Goal: Browse casually: Explore the website without a specific task or goal

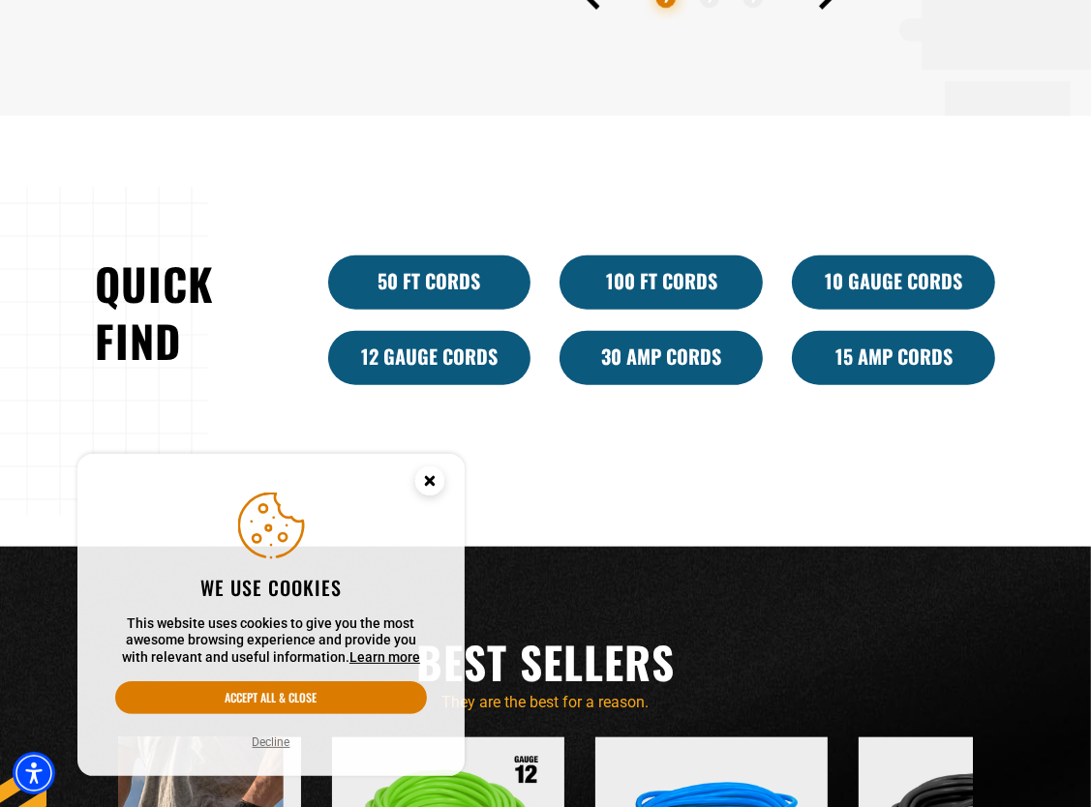
scroll to position [1564, 0]
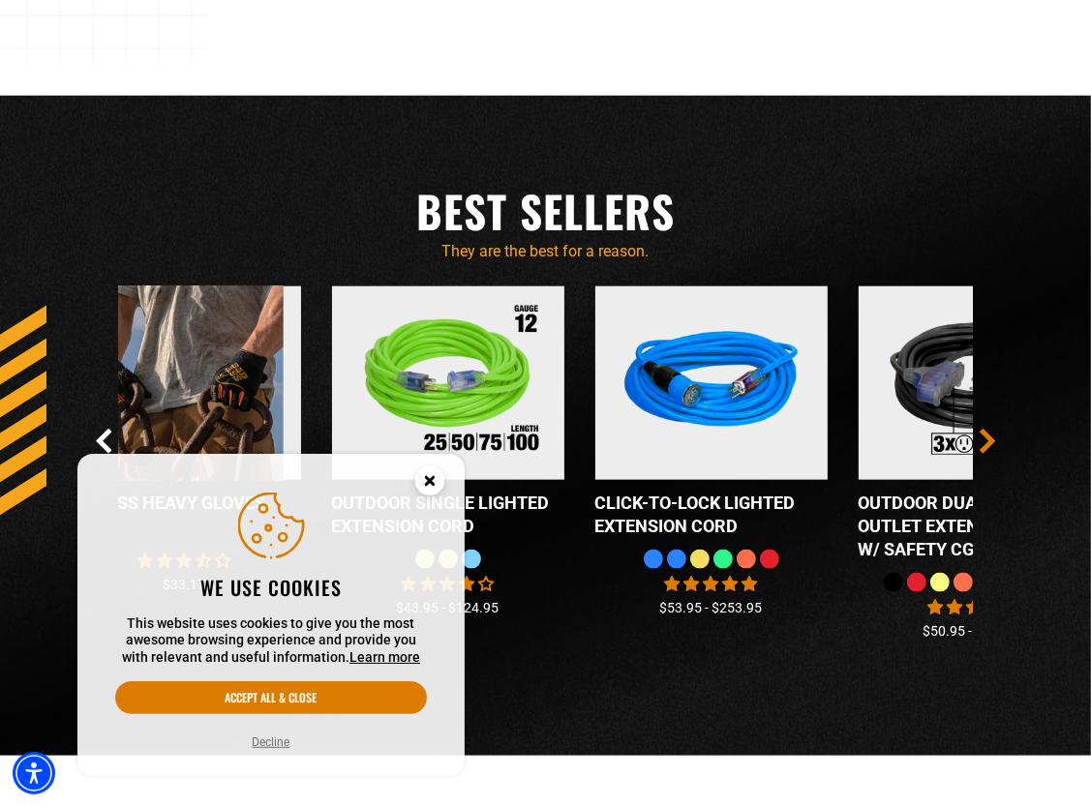
click at [990, 444] on icon "Next Slide" at bounding box center [987, 441] width 11 height 22
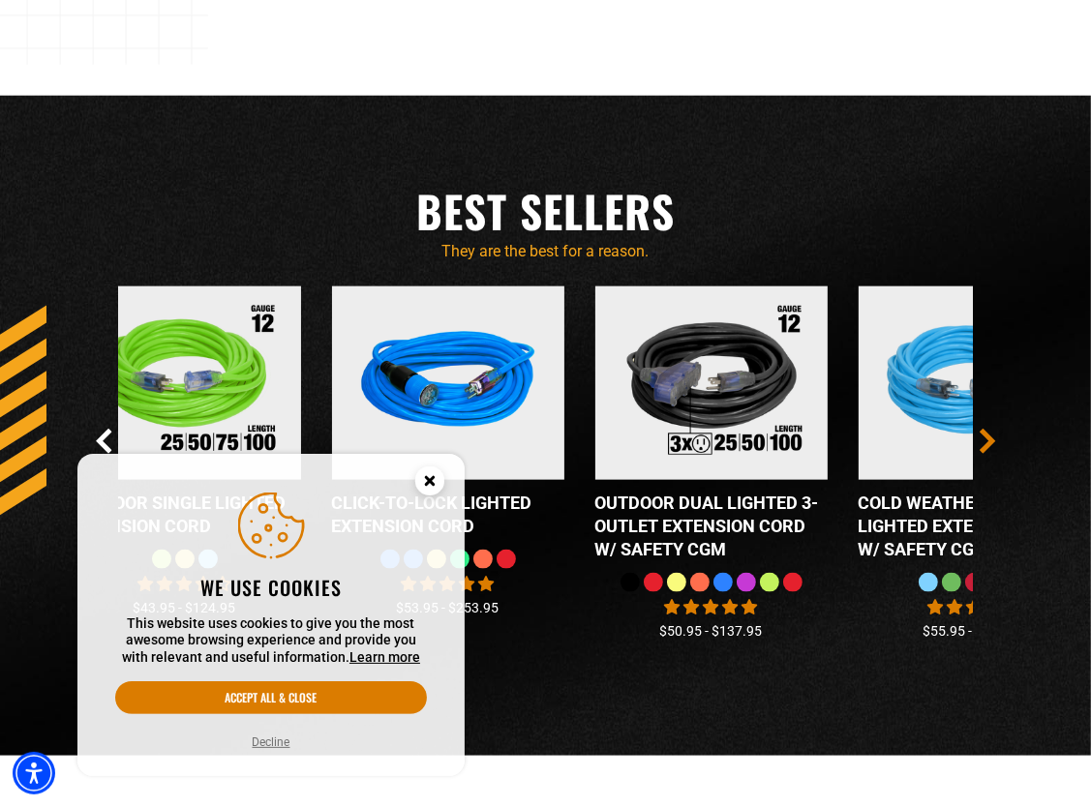
click at [990, 444] on icon "Next Slide" at bounding box center [987, 441] width 11 height 22
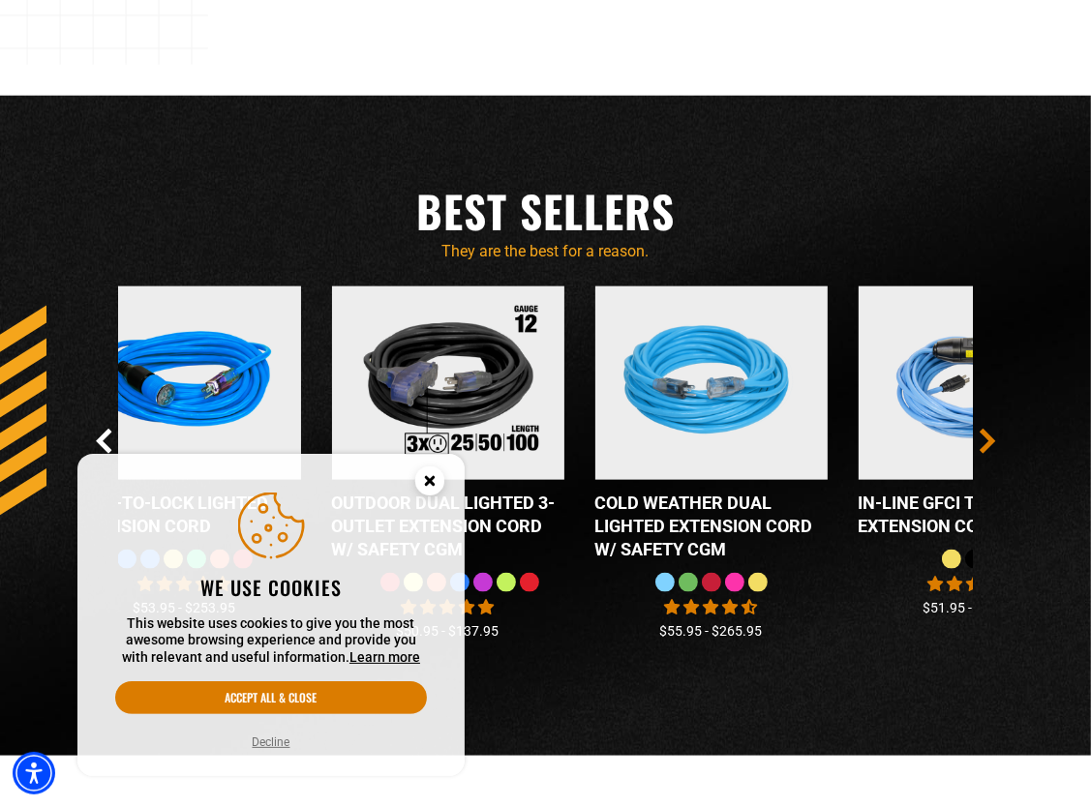
click at [990, 444] on icon "Next Slide" at bounding box center [987, 441] width 11 height 22
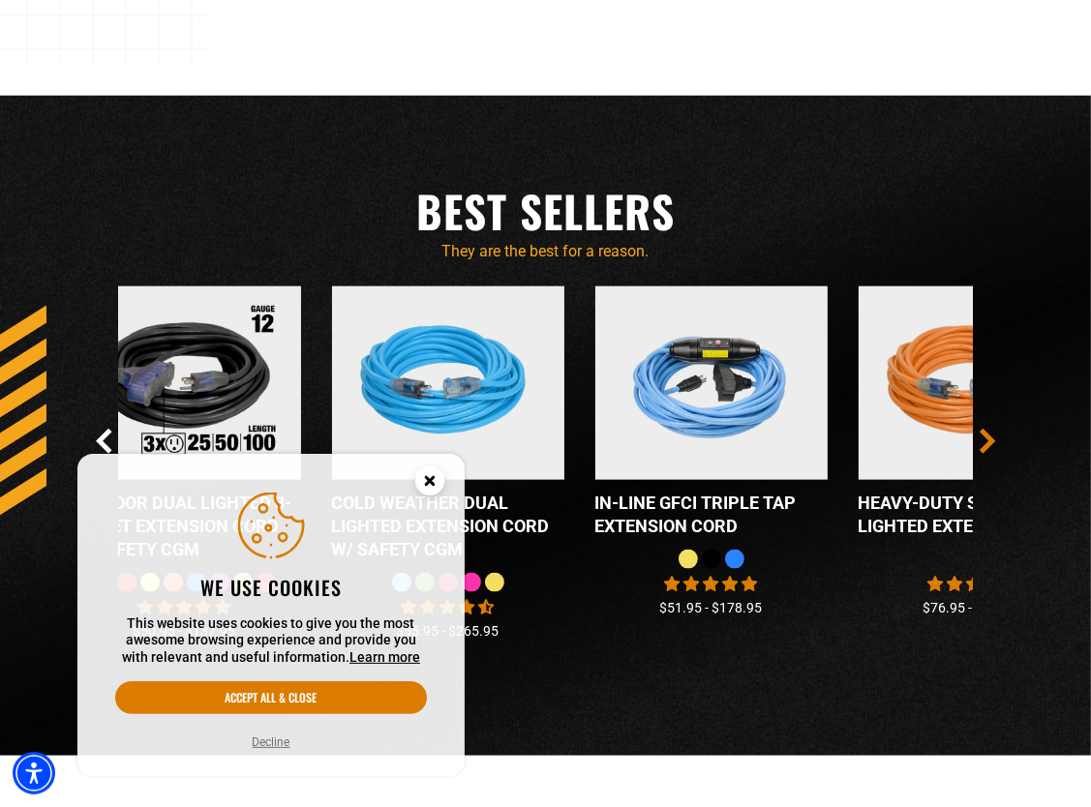
click at [990, 444] on icon "Next Slide" at bounding box center [987, 441] width 11 height 22
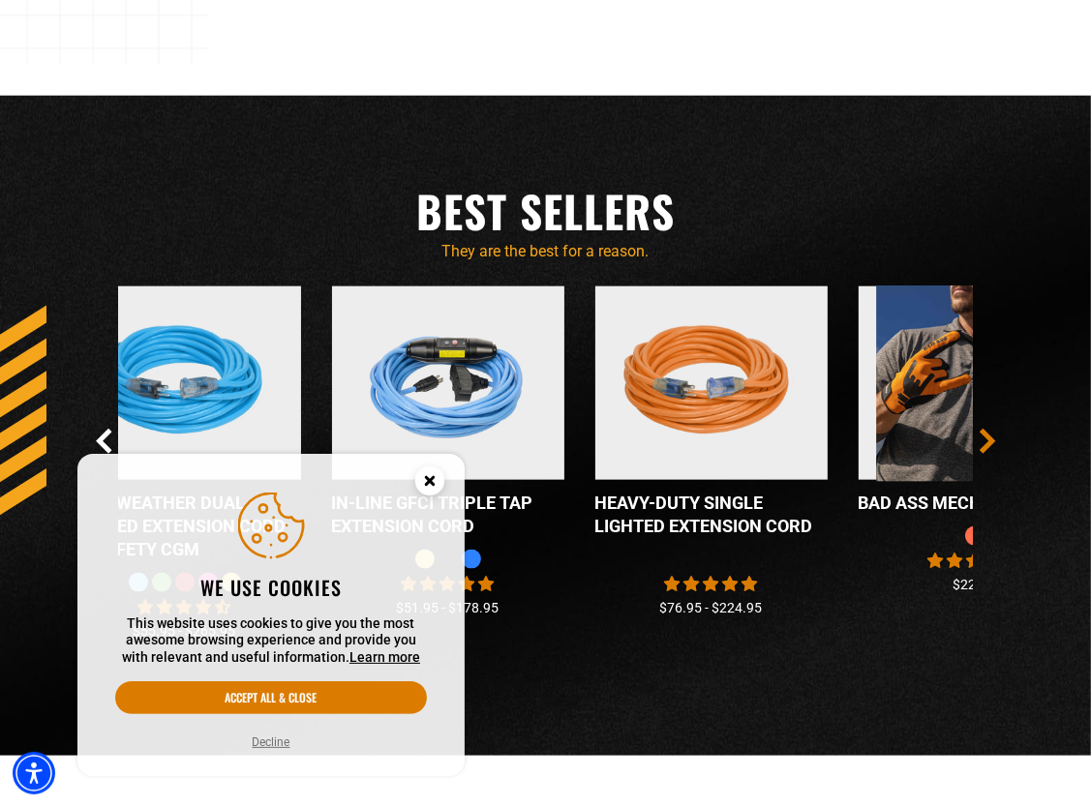
click at [990, 444] on icon "Next Slide" at bounding box center [987, 441] width 11 height 22
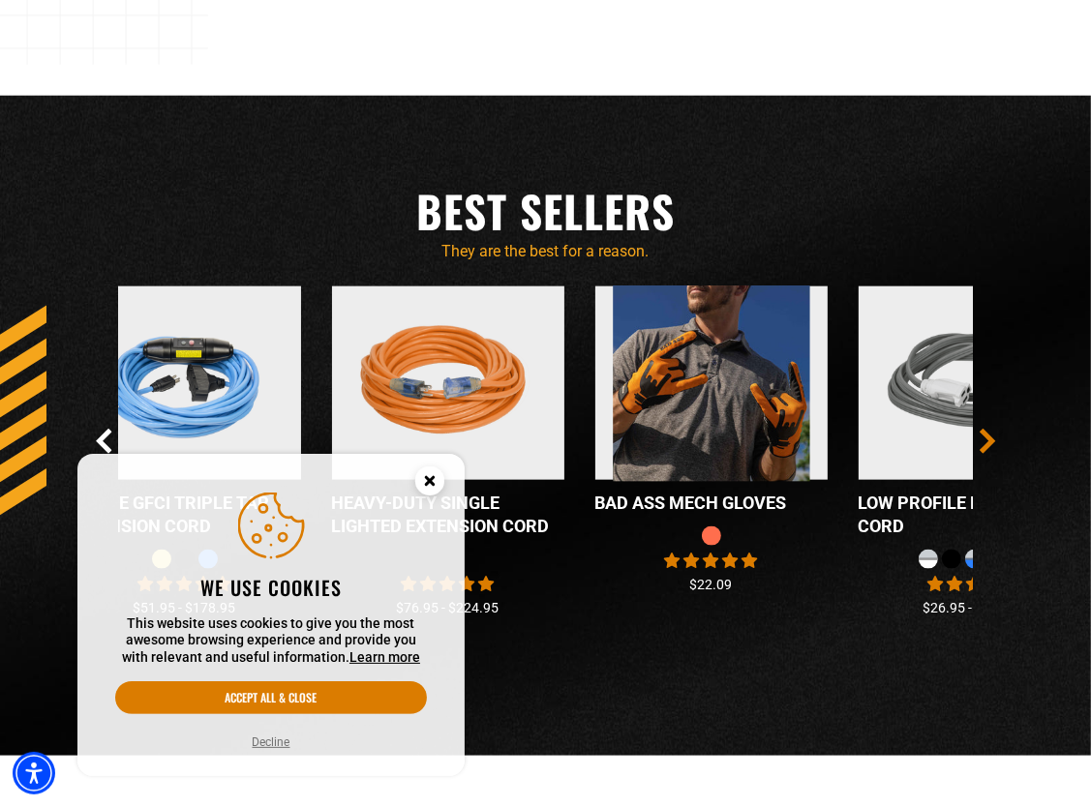
click at [990, 444] on icon "Next Slide" at bounding box center [987, 441] width 11 height 22
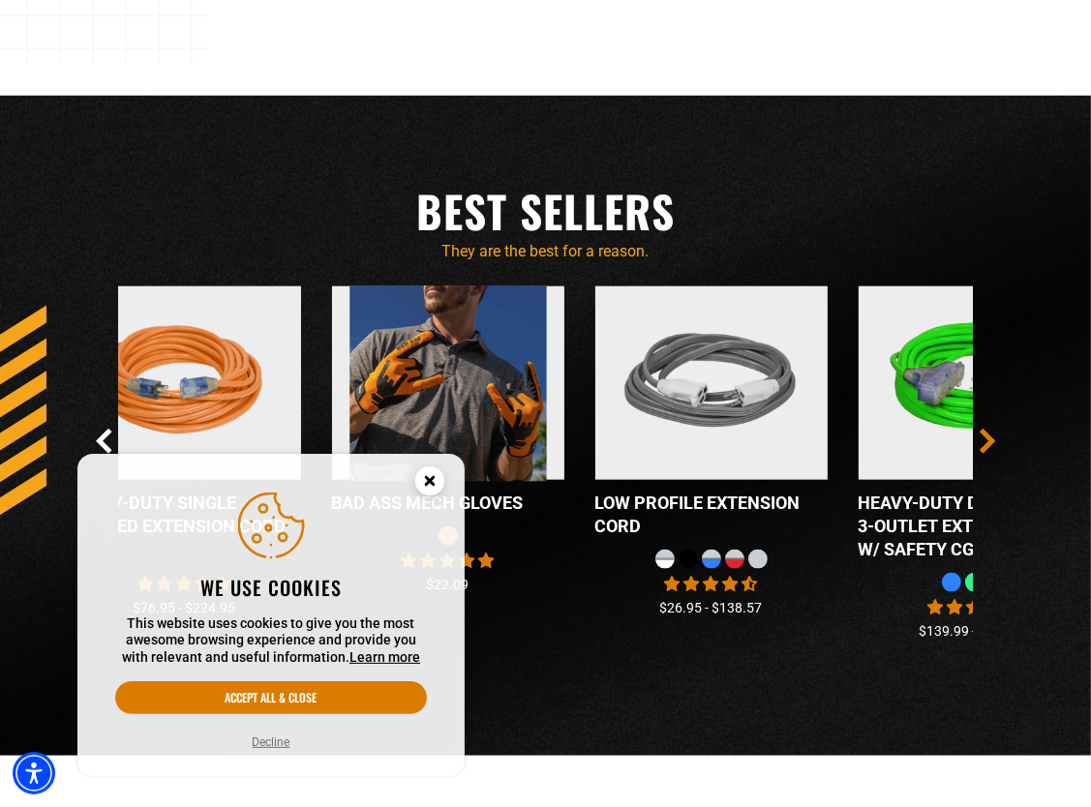
click at [990, 444] on icon "Next Slide" at bounding box center [987, 441] width 11 height 22
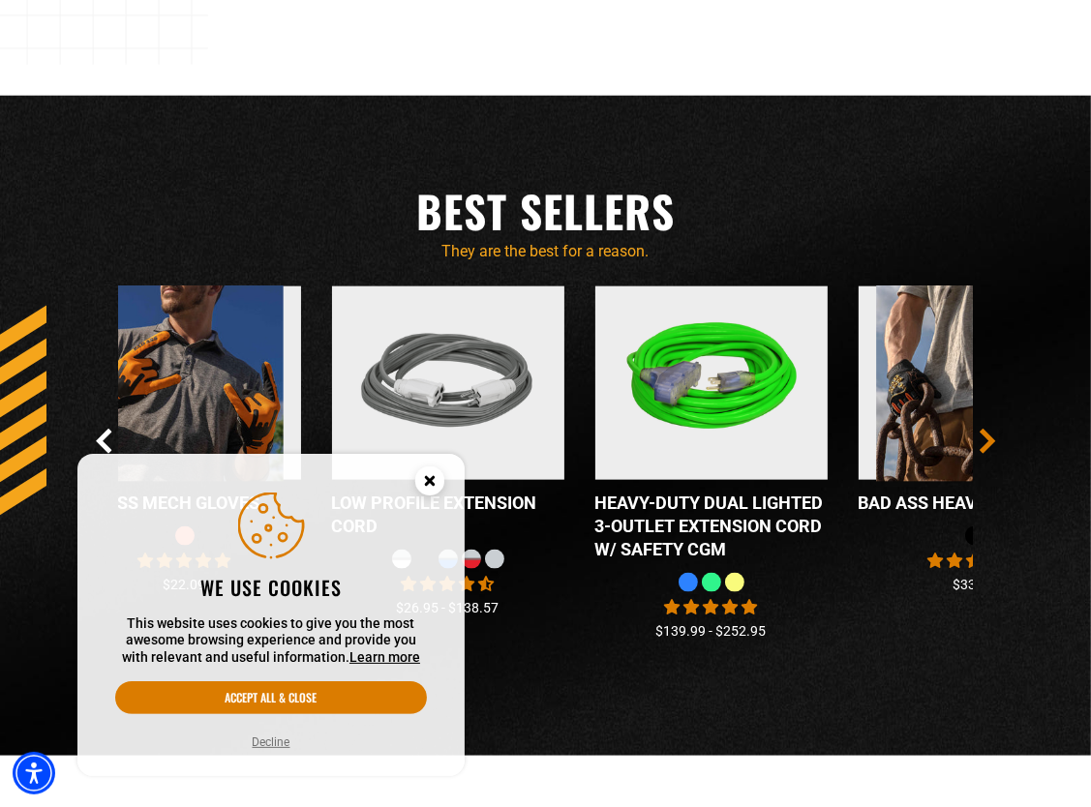
click at [990, 444] on icon "Next Slide" at bounding box center [987, 441] width 11 height 22
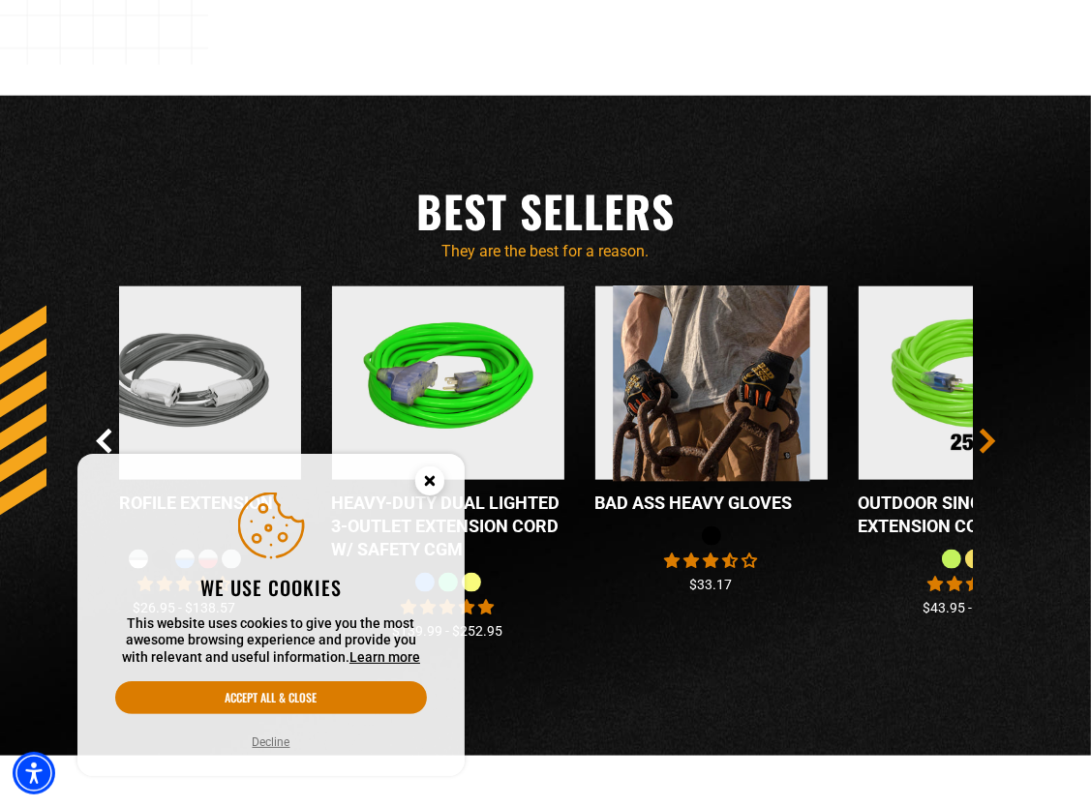
click at [990, 444] on icon "Next Slide" at bounding box center [987, 441] width 11 height 22
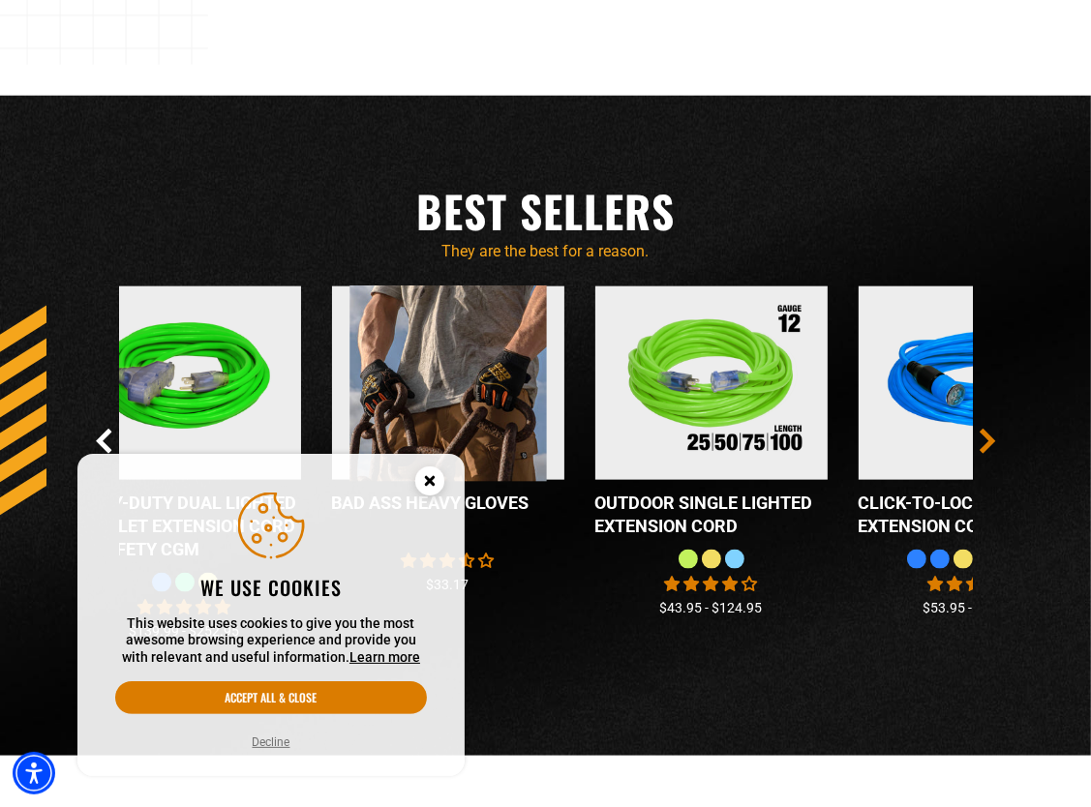
click at [990, 444] on icon "Next Slide" at bounding box center [987, 441] width 11 height 22
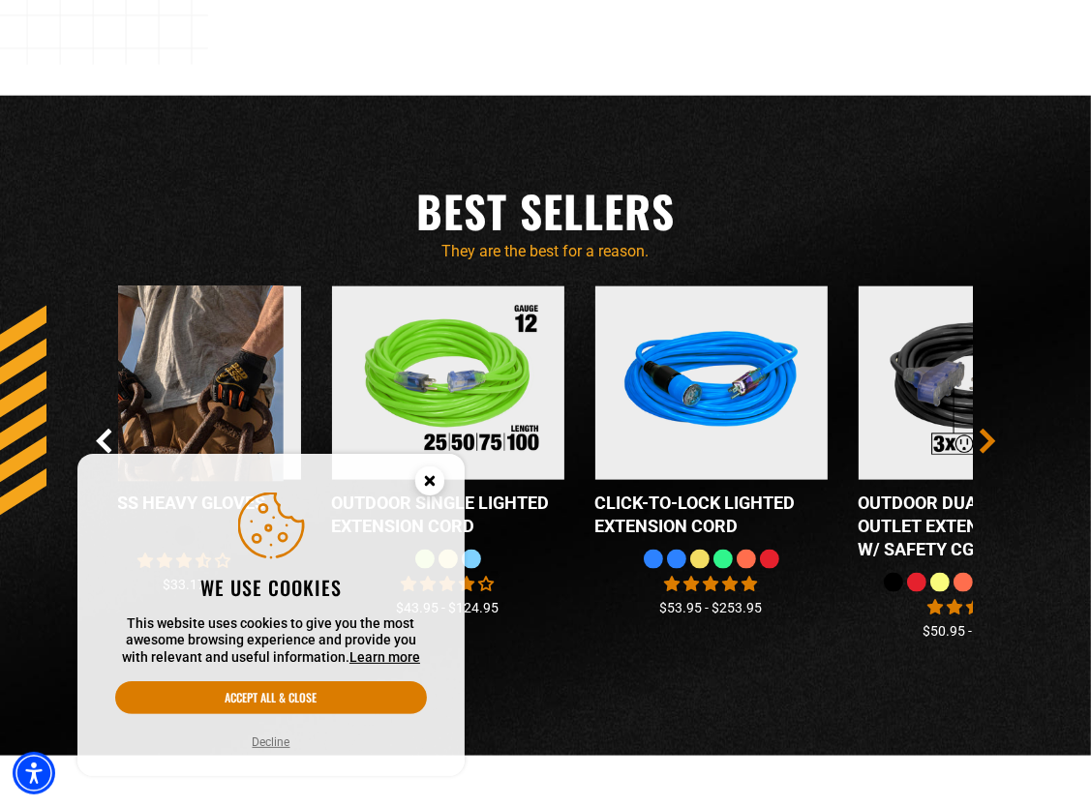
click at [990, 444] on icon "Next Slide" at bounding box center [987, 441] width 11 height 22
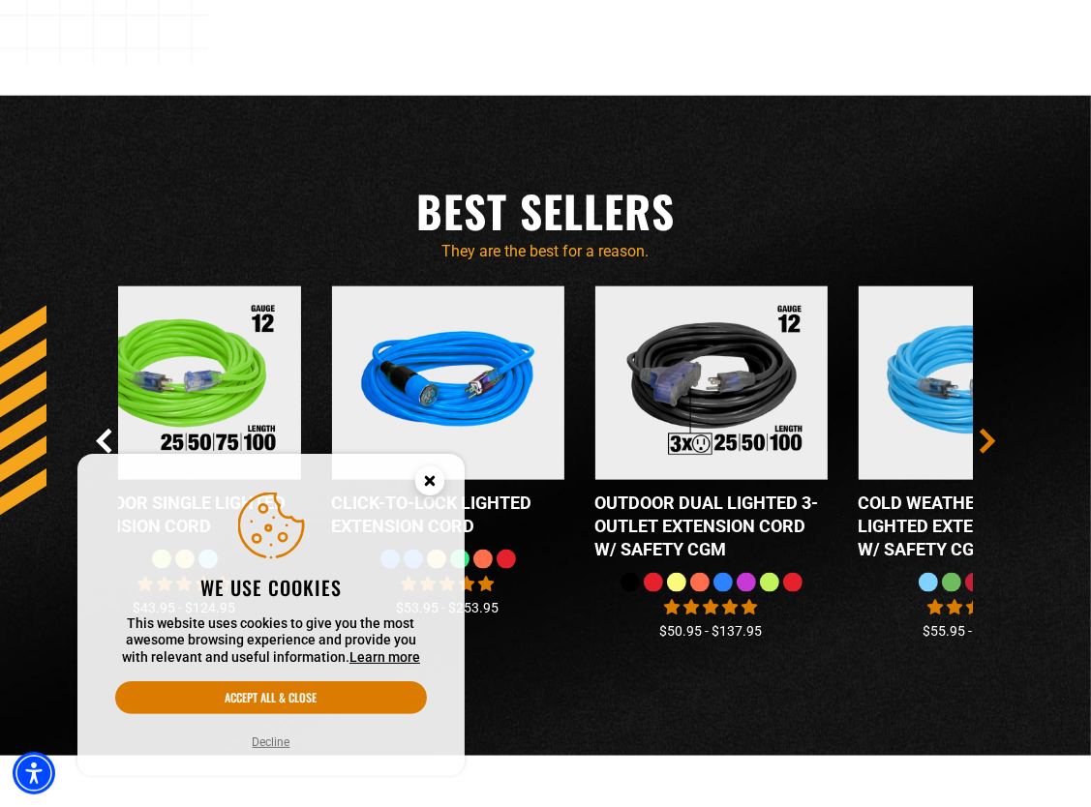
click at [990, 444] on icon "Next Slide" at bounding box center [987, 441] width 11 height 22
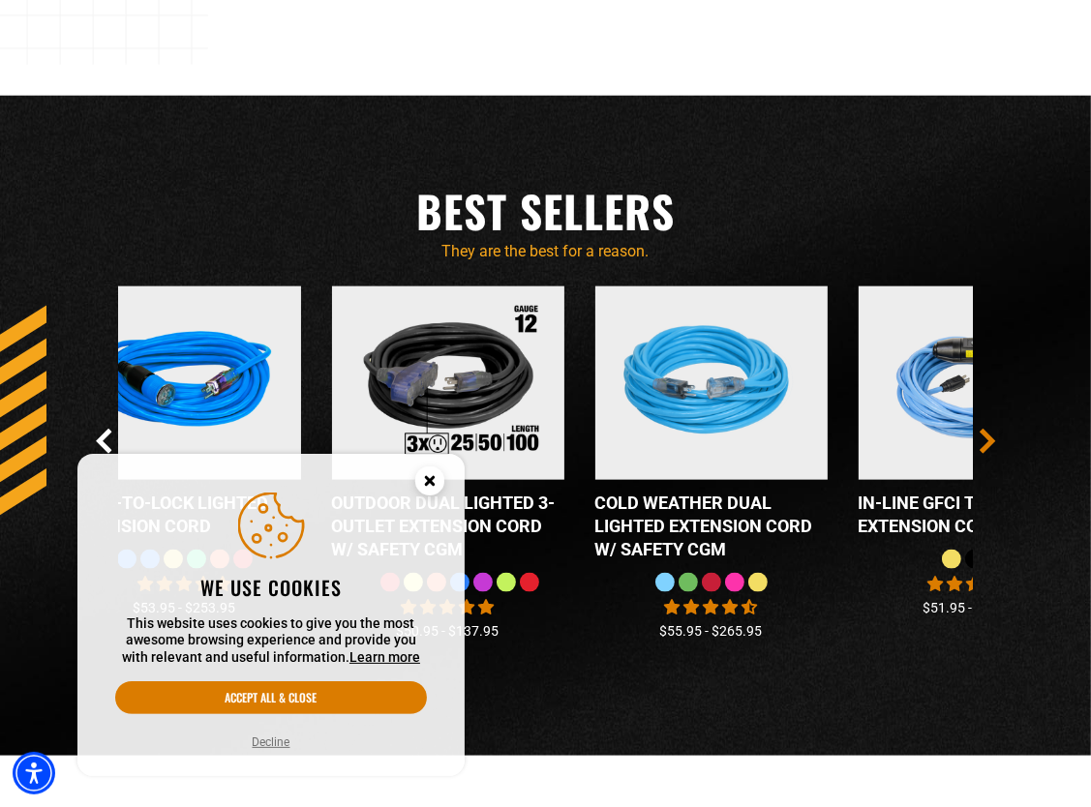
click at [990, 444] on icon "Next Slide" at bounding box center [987, 441] width 11 height 22
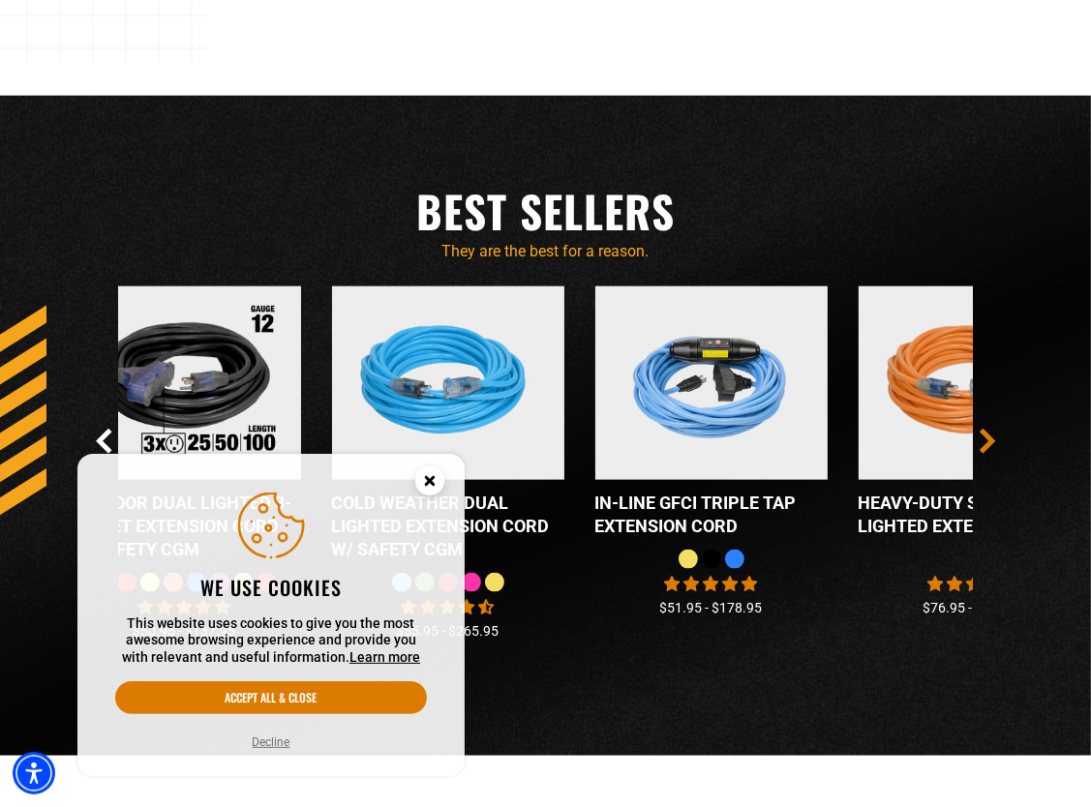
click at [990, 444] on icon "Next Slide" at bounding box center [987, 441] width 11 height 22
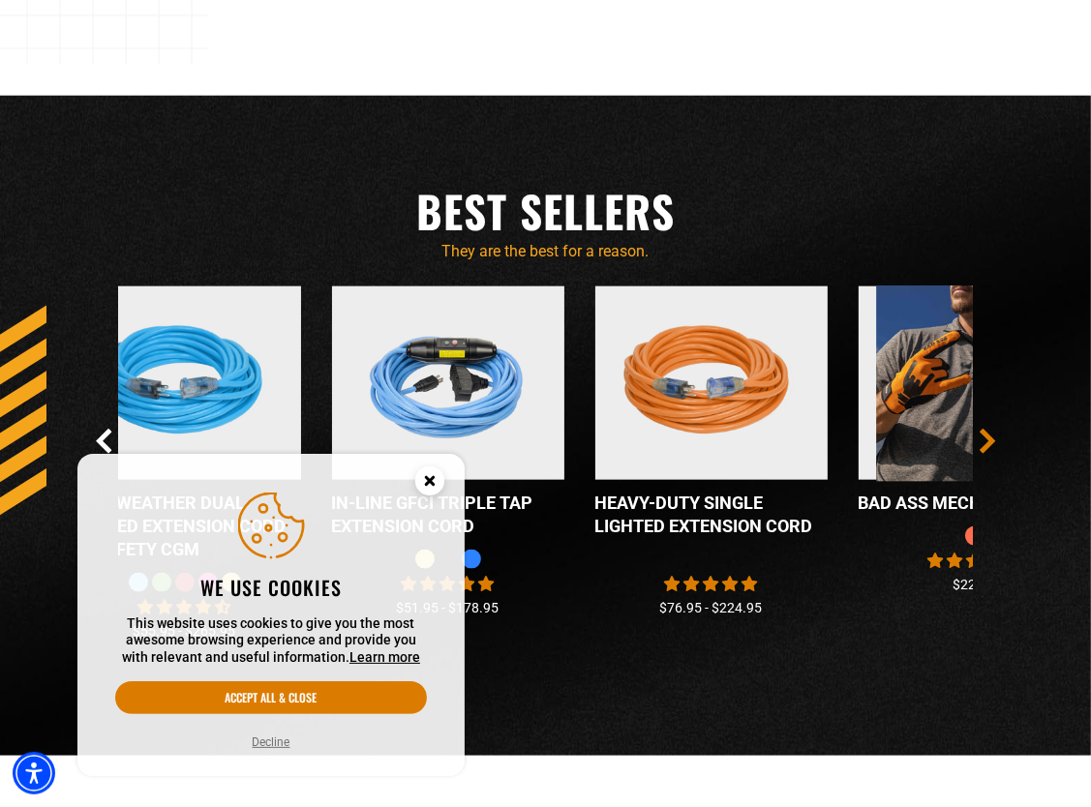
click at [990, 444] on icon "Next Slide" at bounding box center [987, 441] width 11 height 22
